Goal: Information Seeking & Learning: Find specific fact

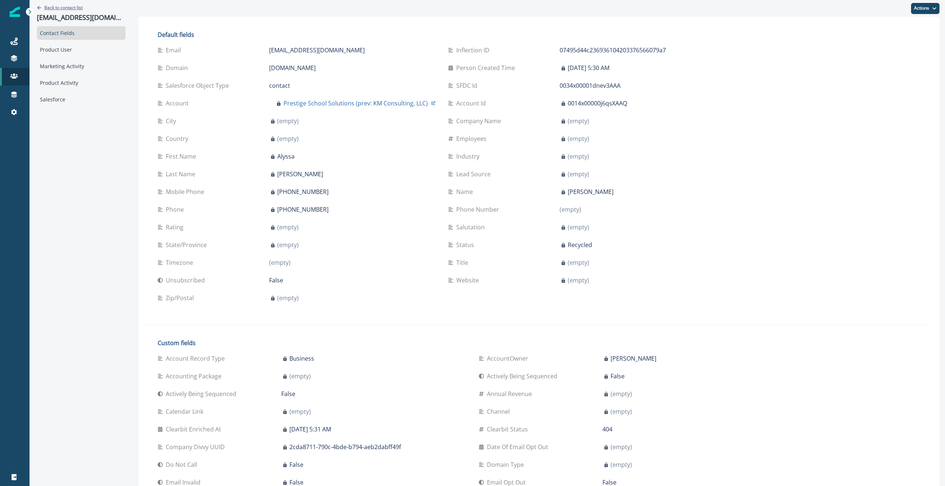
click at [53, 7] on p "Back to contact list" at bounding box center [63, 7] width 38 height 6
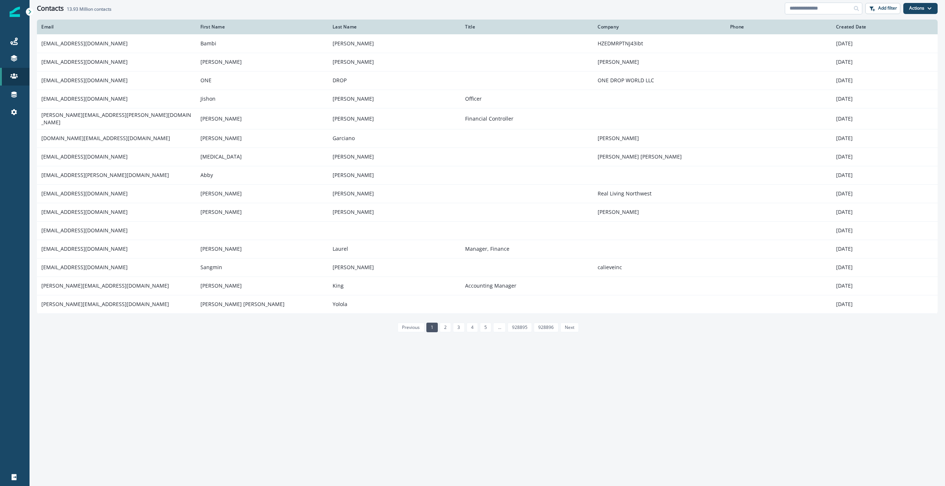
click at [824, 7] on input at bounding box center [823, 9] width 77 height 12
type input "*********"
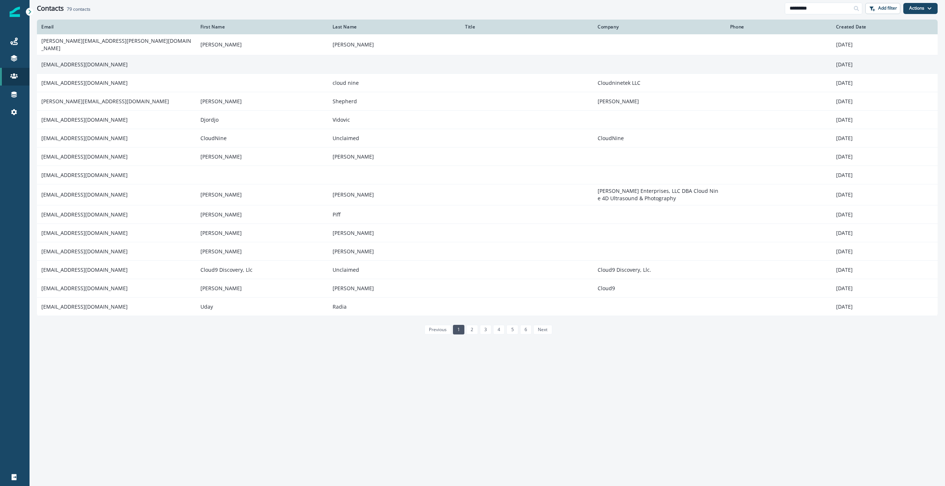
click at [126, 59] on td "[EMAIL_ADDRESS][DOMAIN_NAME]" at bounding box center [116, 64] width 159 height 18
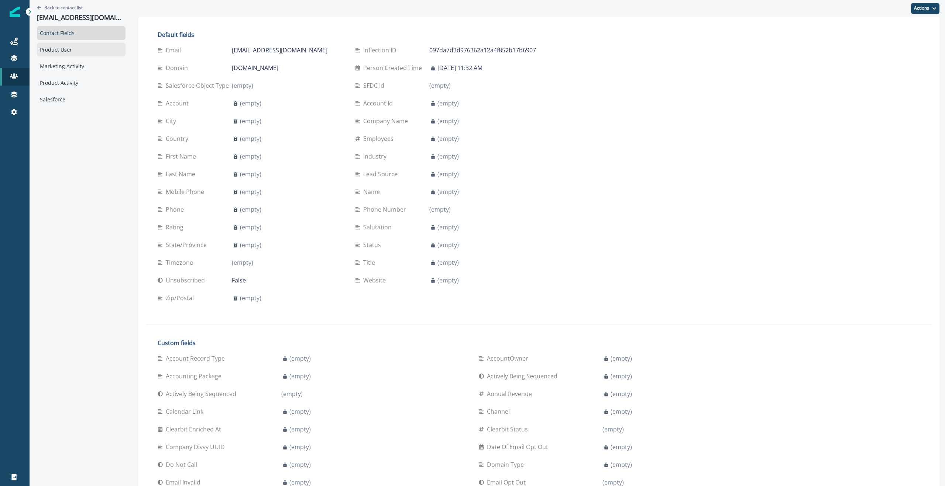
click at [69, 48] on div "Product User" at bounding box center [81, 50] width 89 height 14
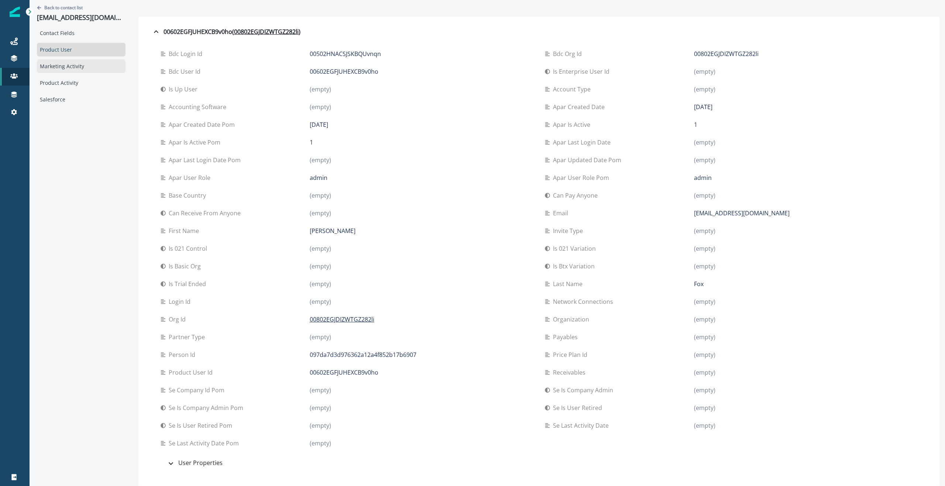
click at [60, 68] on div "Marketing Activity" at bounding box center [81, 66] width 89 height 14
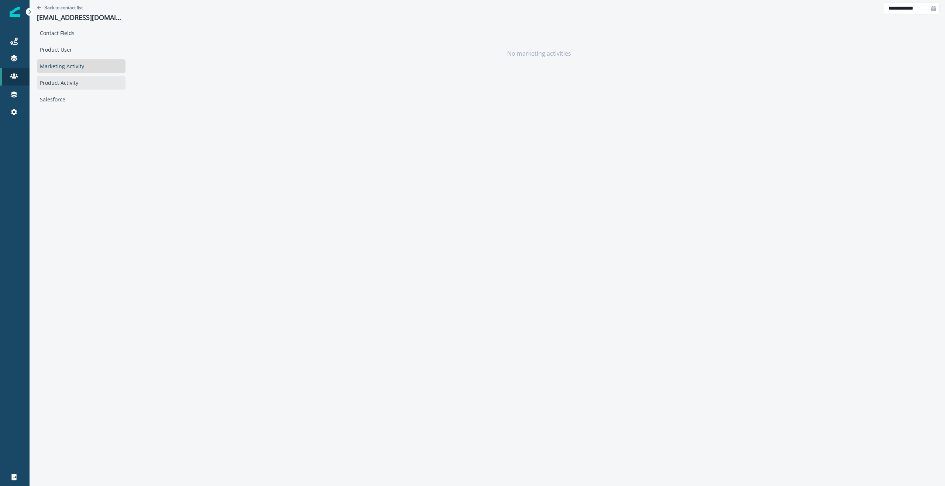
click at [61, 82] on div "Product Activity" at bounding box center [81, 83] width 89 height 14
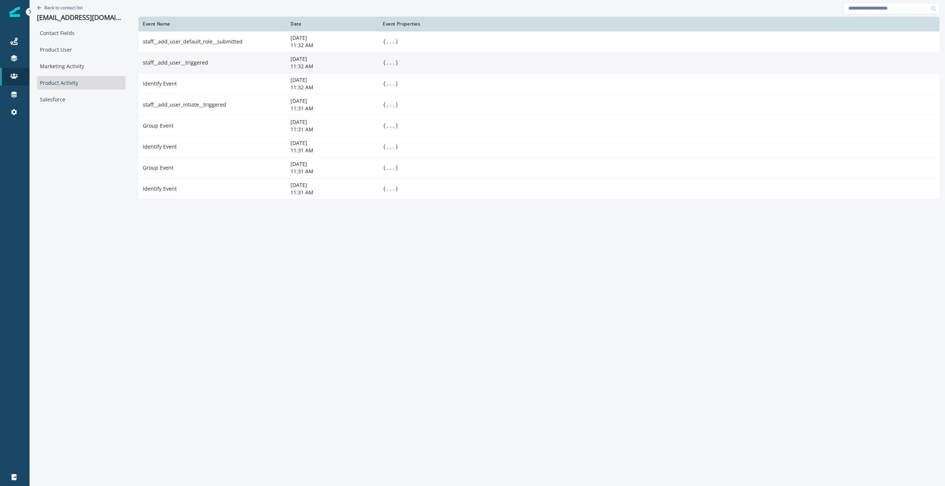
click at [202, 63] on td "staff__add_user__triggered" at bounding box center [212, 62] width 148 height 21
click at [386, 65] on button "..." at bounding box center [390, 62] width 9 height 7
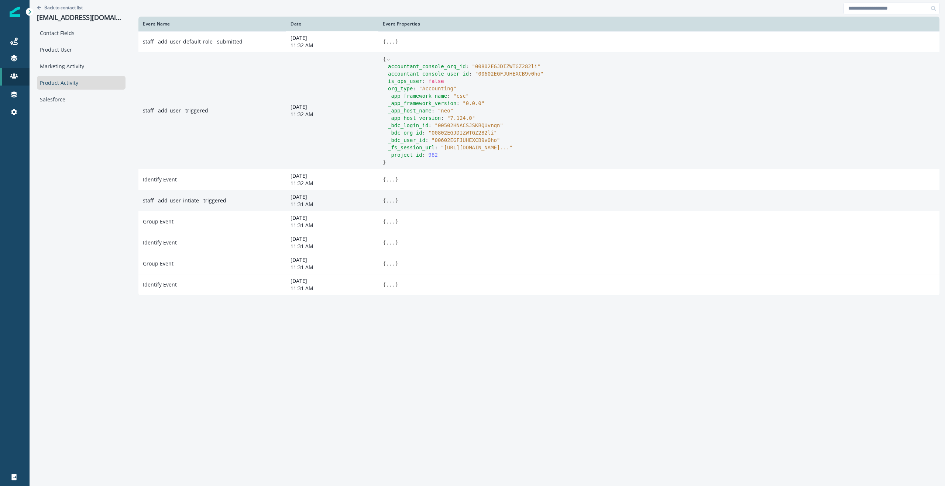
click at [386, 201] on button "..." at bounding box center [390, 200] width 9 height 7
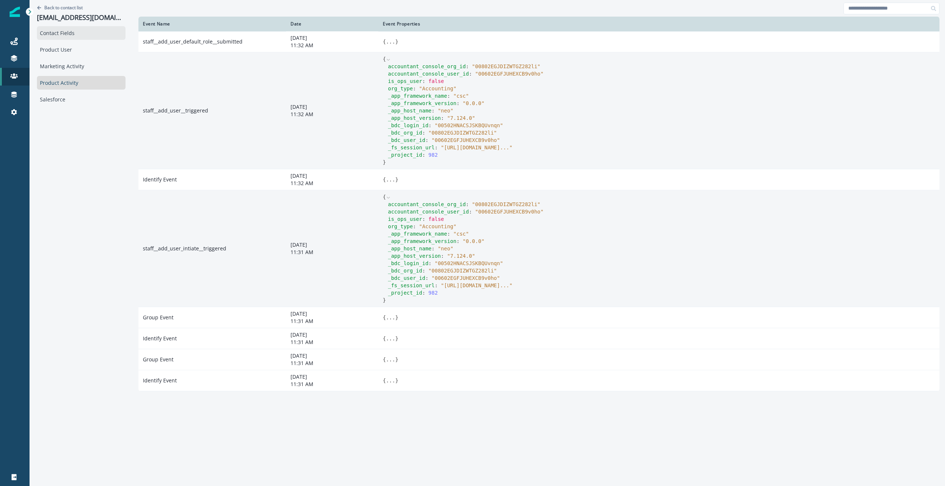
click at [65, 30] on div "Contact Fields" at bounding box center [81, 33] width 89 height 14
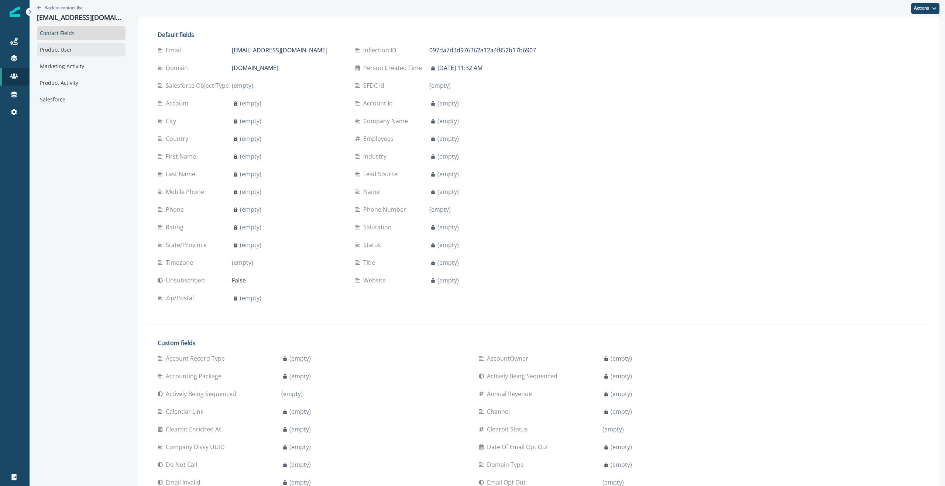
click at [68, 48] on div "Product User" at bounding box center [81, 50] width 89 height 14
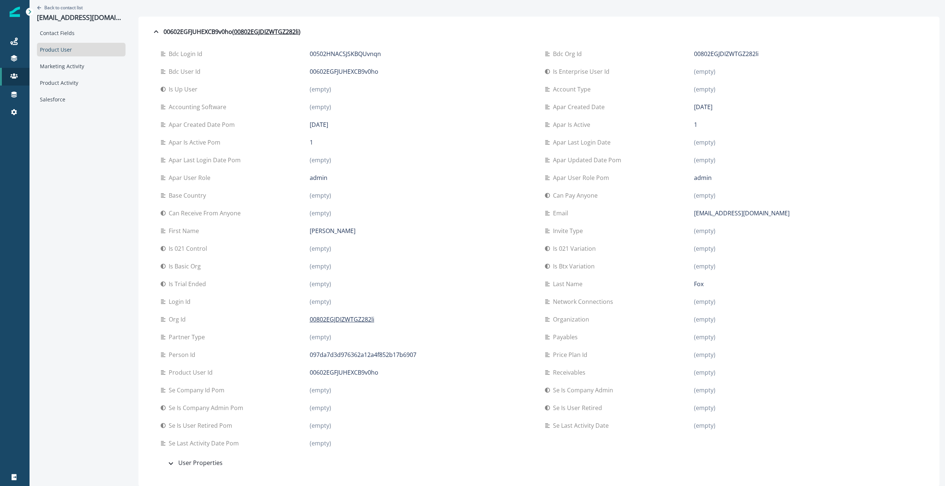
click at [46, 328] on div "Back to contact list dfox@cloudnine.com Contact Fields Product User Marketing A…" at bounding box center [81, 243] width 103 height 487
click at [417, 206] on div "Can receive from anyone (empty)" at bounding box center [347, 213] width 372 height 18
click at [710, 136] on div "Apar last login date (empty)" at bounding box center [731, 142] width 372 height 18
click at [181, 418] on div "Se is user retired pom (empty)" at bounding box center [347, 426] width 372 height 18
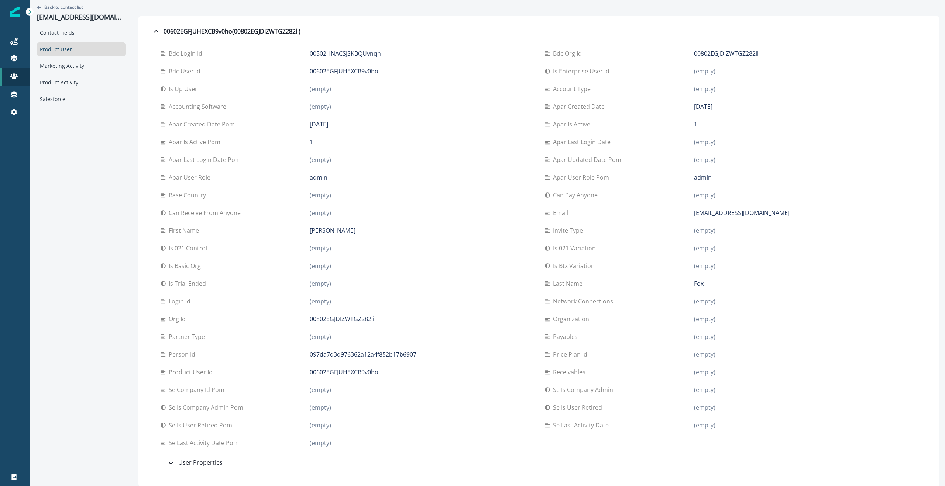
click at [178, 405] on p "Se is company admin pom" at bounding box center [207, 407] width 77 height 9
drag, startPoint x: 237, startPoint y: 408, endPoint x: 153, endPoint y: 409, distance: 84.5
click at [161, 409] on div "Se is company admin pom" at bounding box center [235, 407] width 149 height 9
copy p "Se is company admin pom"
